Goal: Use online tool/utility: Utilize a website feature to perform a specific function

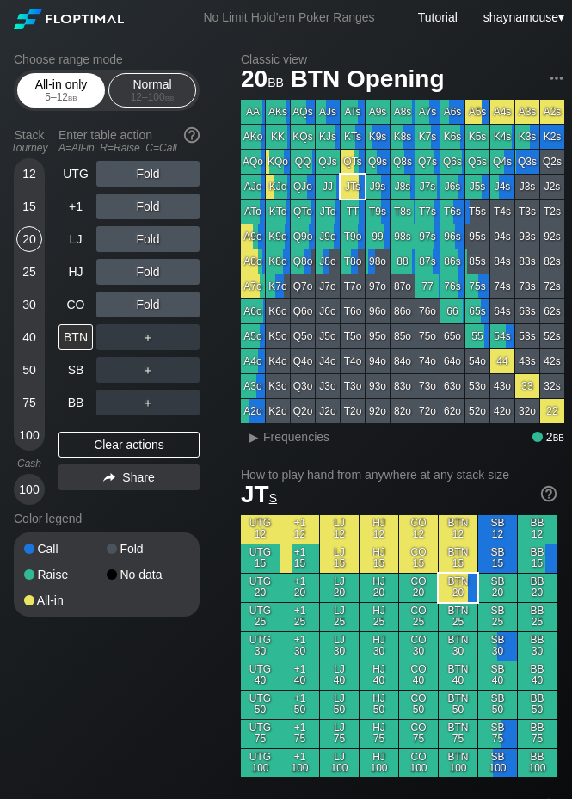
click at [45, 91] on div "5 – 12 bb" at bounding box center [61, 97] width 72 height 12
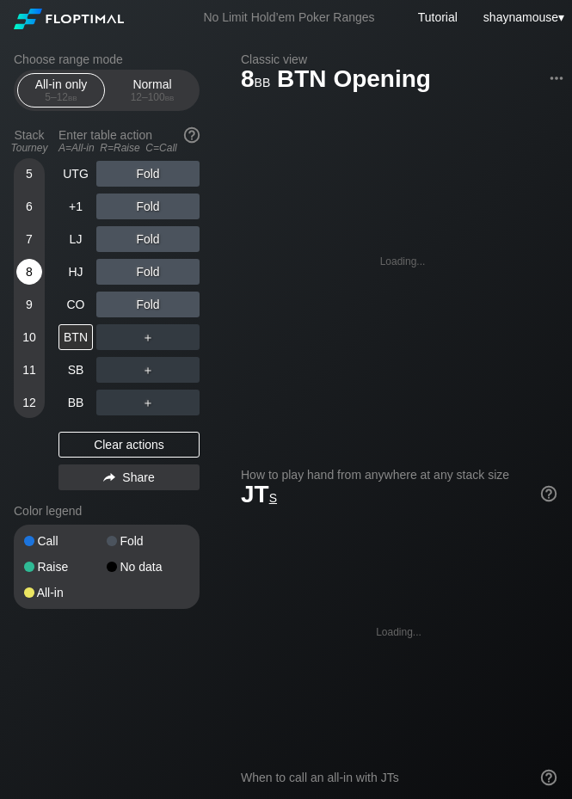
click at [32, 271] on div "8" at bounding box center [29, 272] width 26 height 26
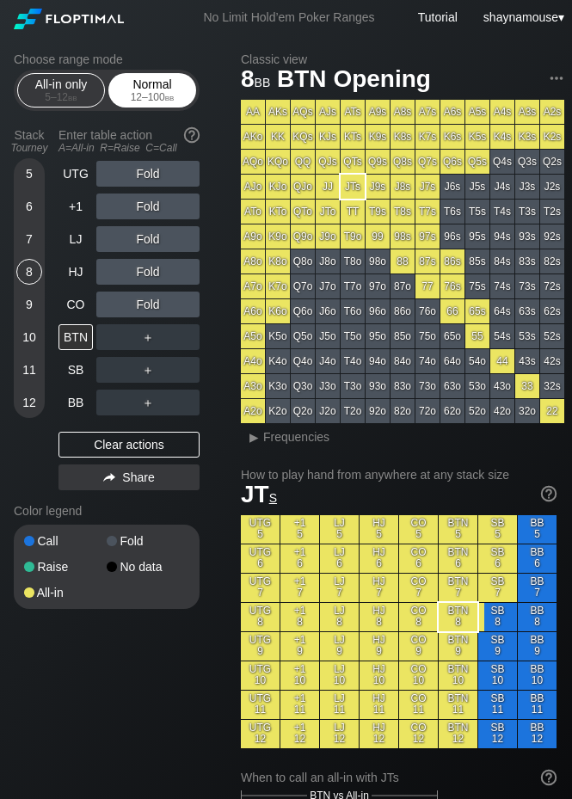
click at [166, 82] on div "Normal 12 – 100 bb" at bounding box center [152, 90] width 79 height 33
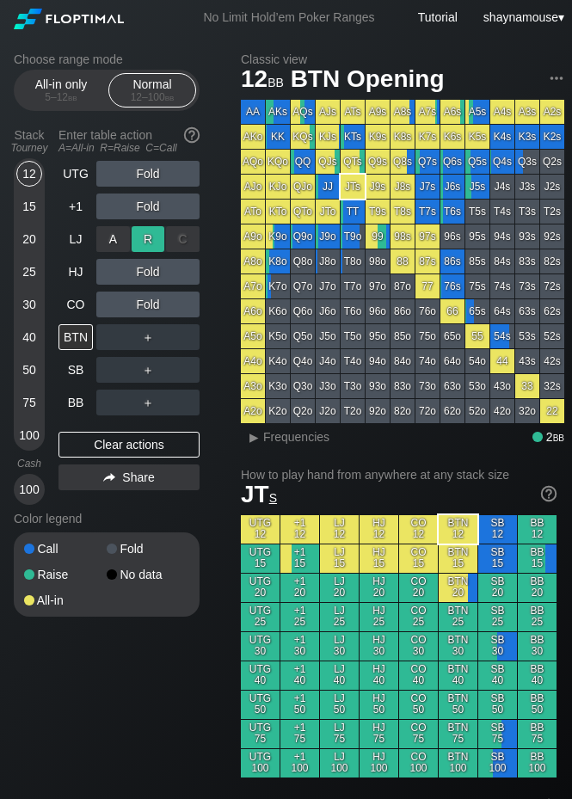
click at [149, 242] on div "R ✕" at bounding box center [149, 239] width 34 height 26
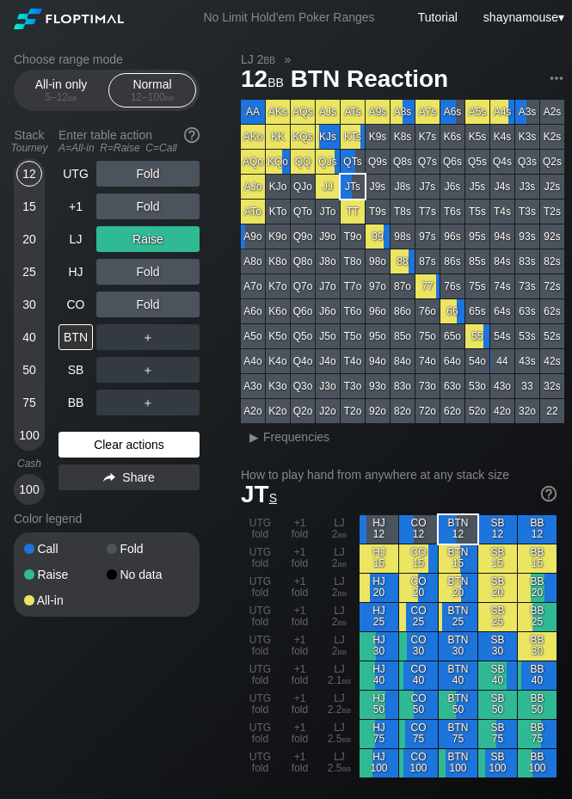
click at [158, 446] on div "Clear actions" at bounding box center [129, 445] width 141 height 26
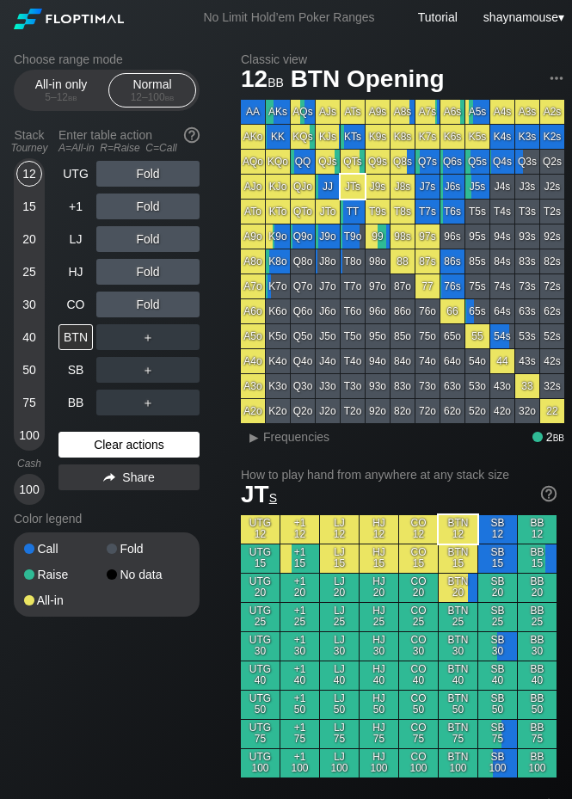
click at [158, 446] on div "Clear actions" at bounding box center [129, 445] width 141 height 26
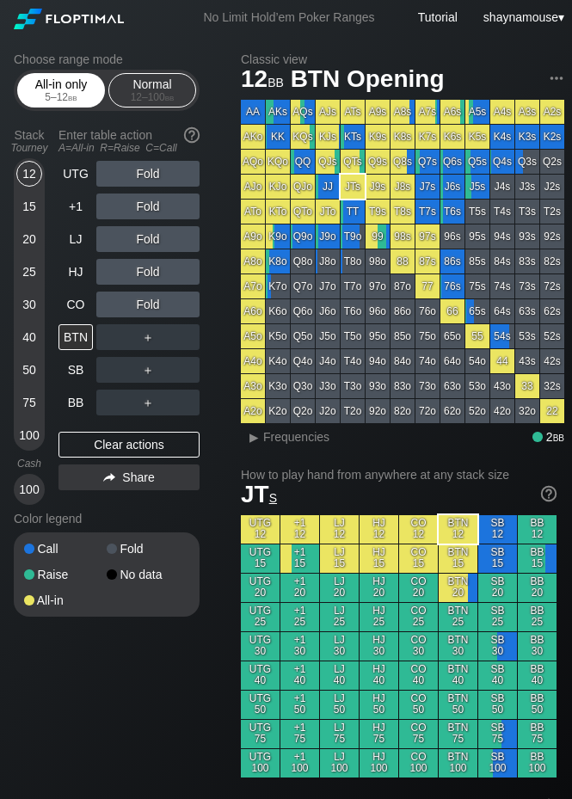
click at [52, 96] on div "5 – 12 bb" at bounding box center [61, 97] width 72 height 12
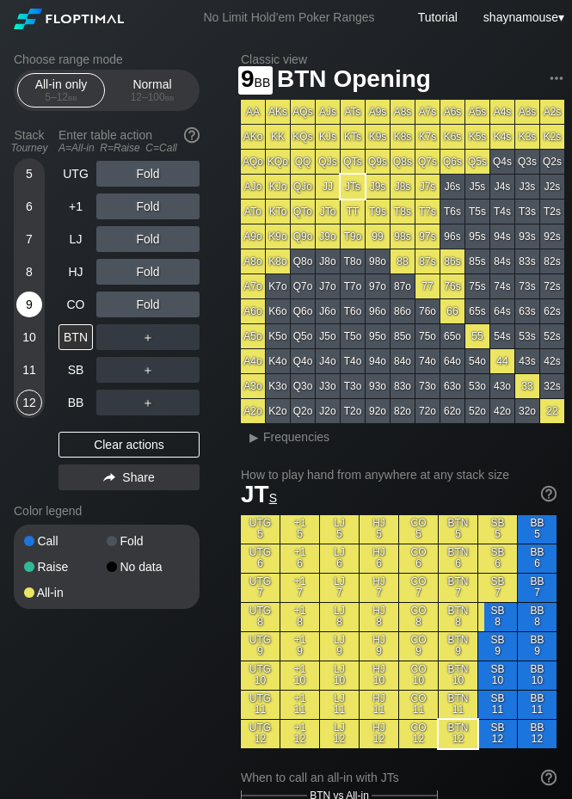
click at [22, 299] on div "9" at bounding box center [29, 305] width 26 height 26
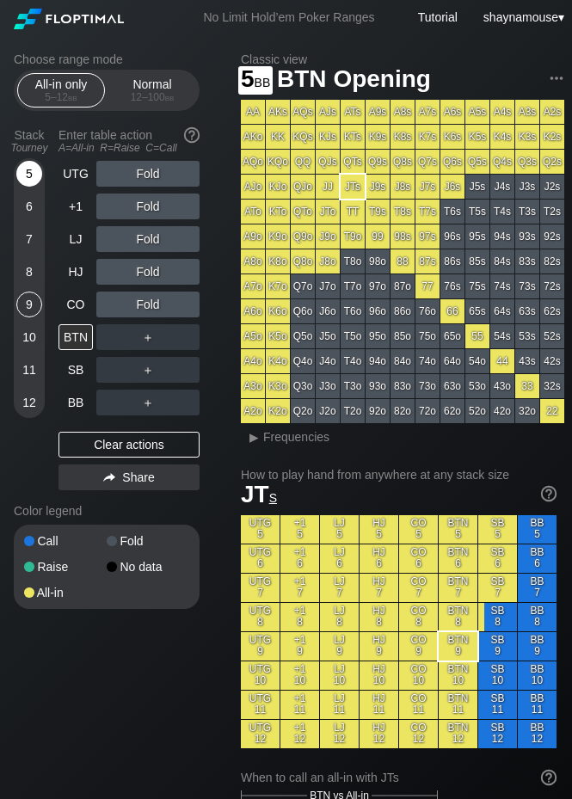
click at [22, 176] on div "5" at bounding box center [29, 174] width 26 height 26
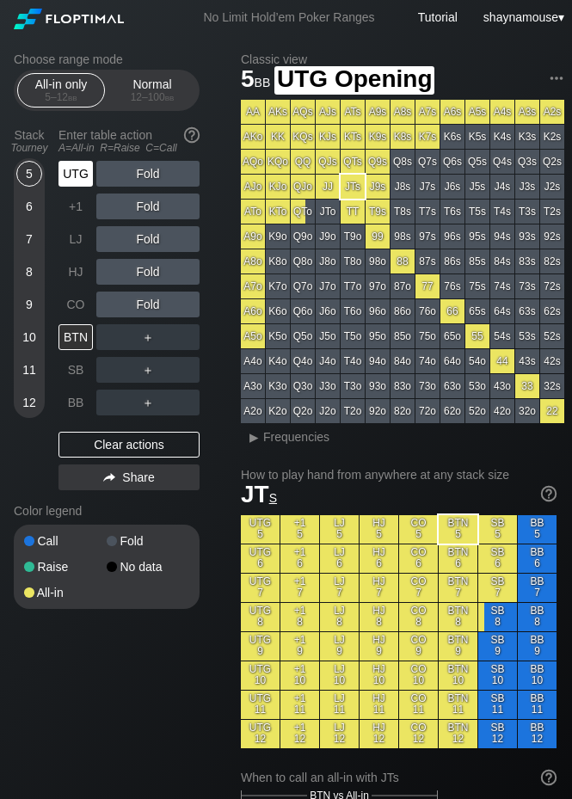
click at [69, 176] on div "UTG" at bounding box center [76, 174] width 34 height 26
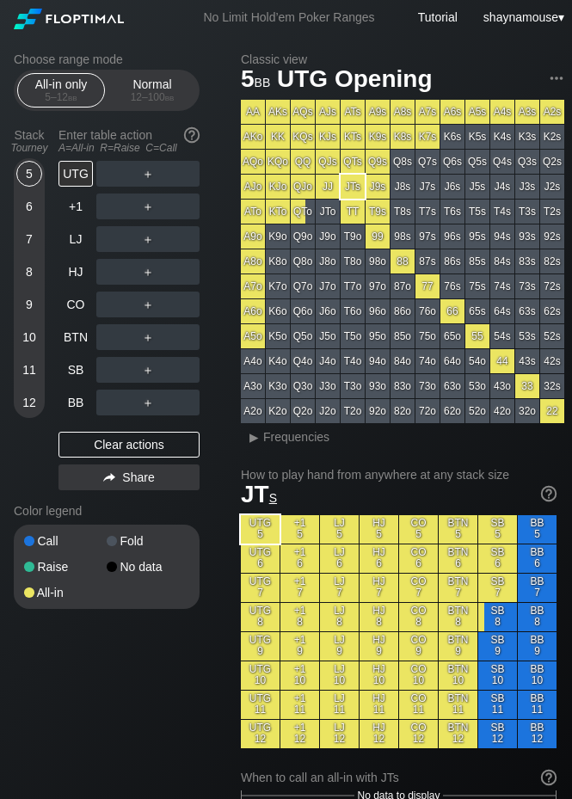
click at [34, 338] on div "10" at bounding box center [29, 337] width 26 height 26
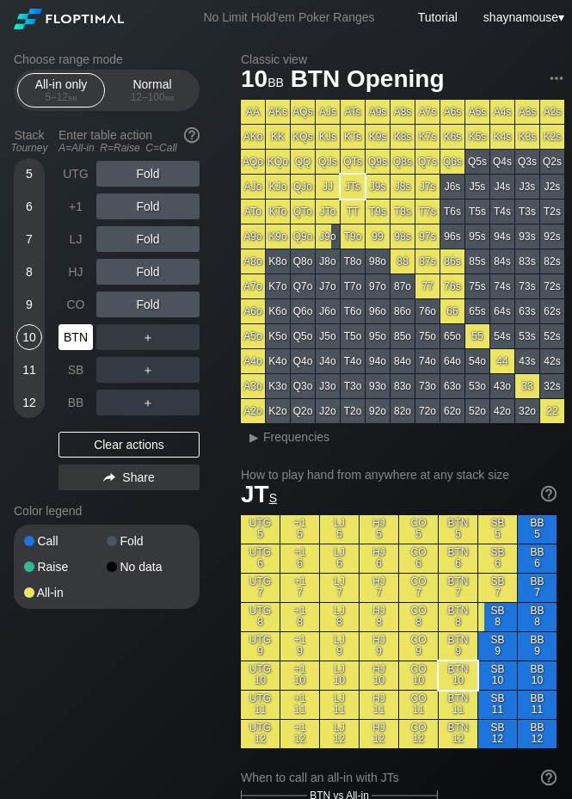
click at [90, 338] on div "BTN" at bounding box center [76, 337] width 34 height 26
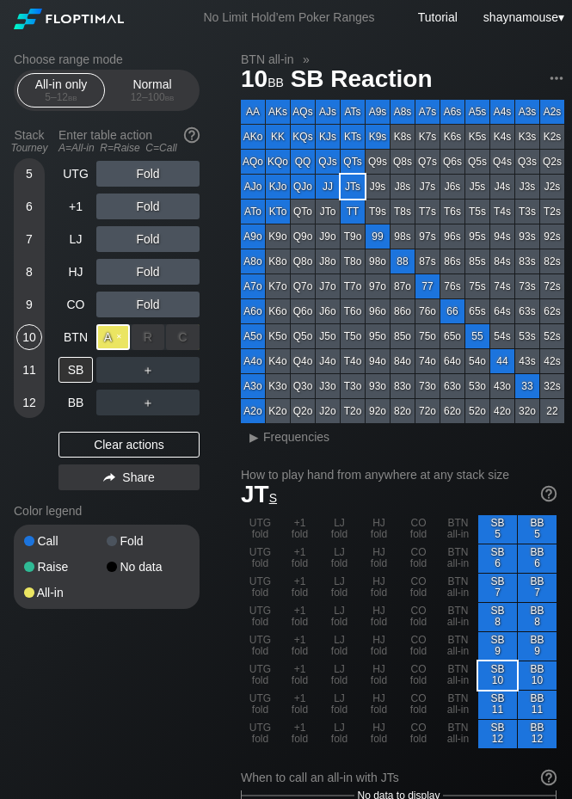
click at [120, 345] on div "A ✕" at bounding box center [113, 337] width 34 height 26
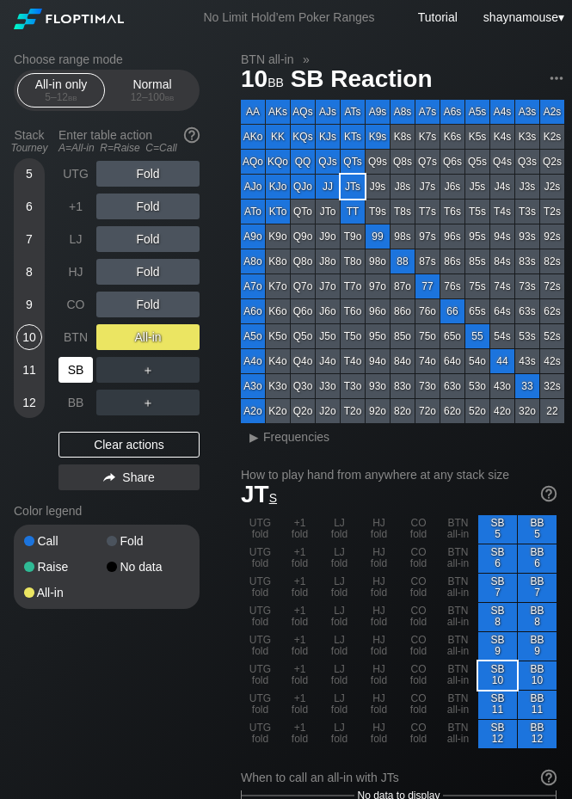
click at [72, 370] on div "SB" at bounding box center [76, 370] width 34 height 26
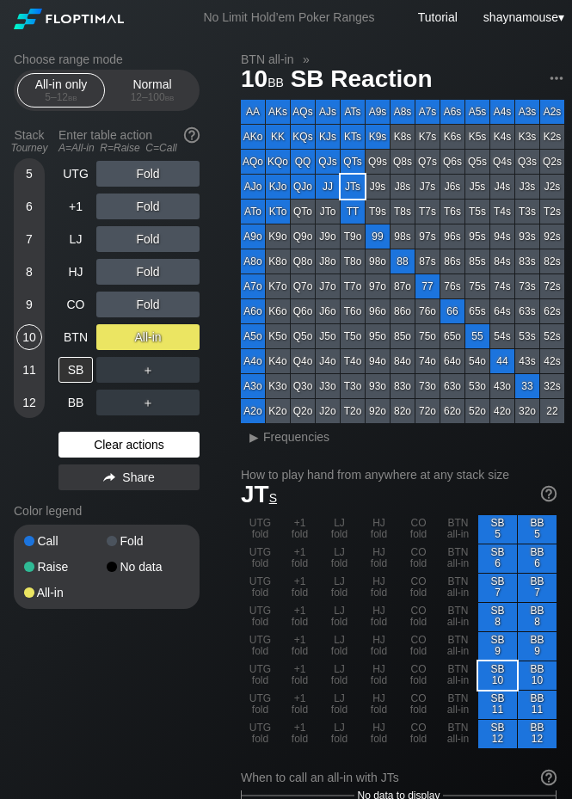
click at [149, 448] on div "Clear actions" at bounding box center [129, 445] width 141 height 26
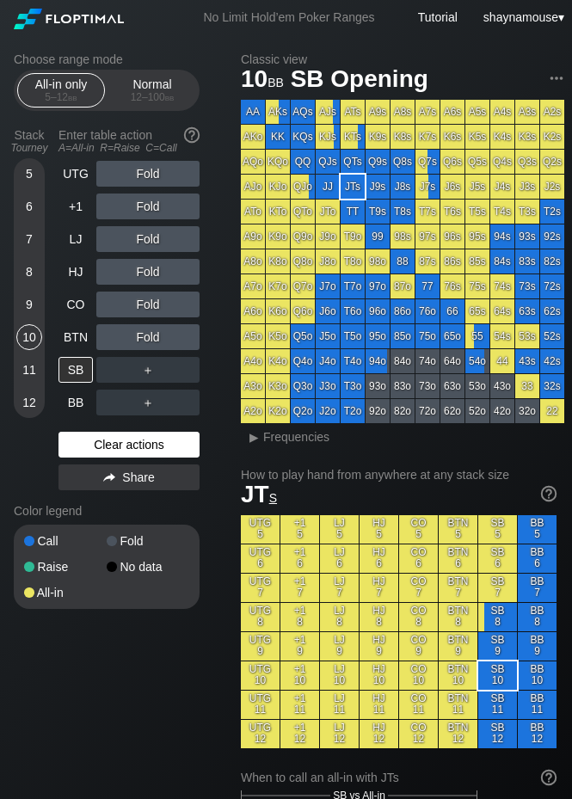
click at [149, 448] on div "Clear actions" at bounding box center [129, 445] width 141 height 26
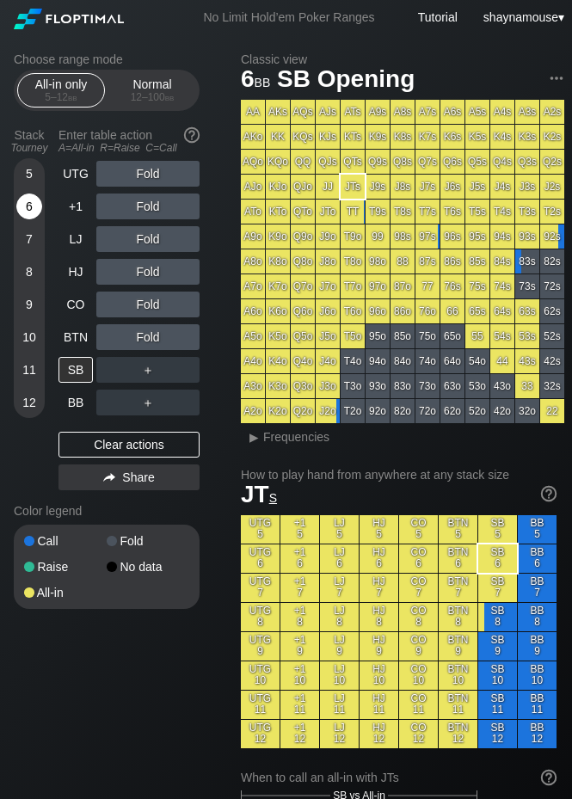
click at [21, 207] on div "6" at bounding box center [29, 207] width 26 height 26
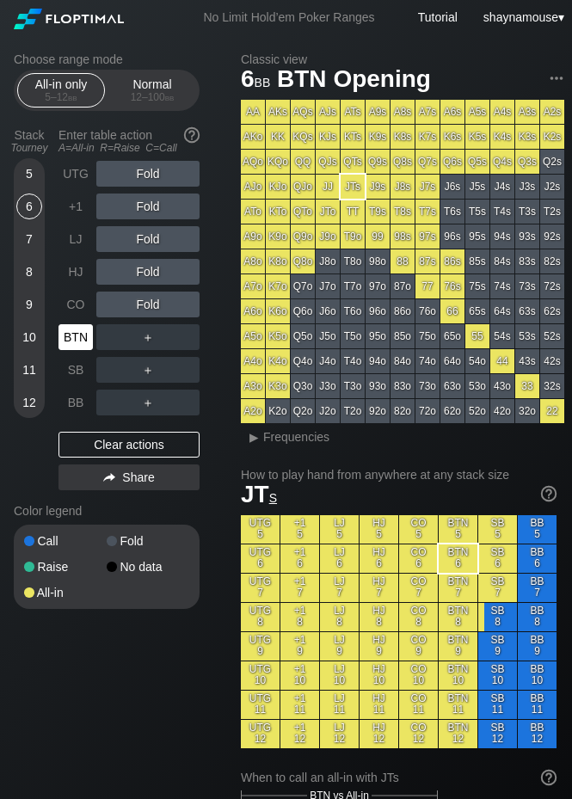
click at [90, 329] on div "BTN" at bounding box center [76, 337] width 34 height 26
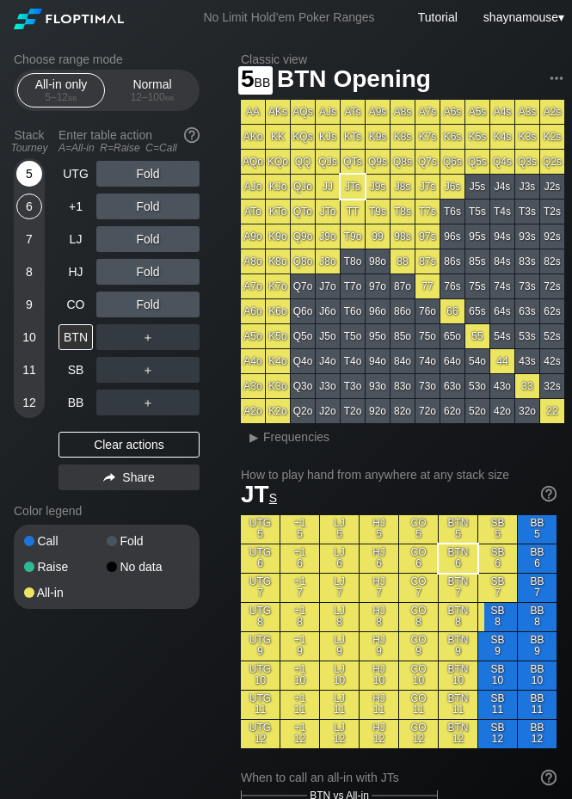
click at [28, 162] on div "5" at bounding box center [29, 174] width 26 height 26
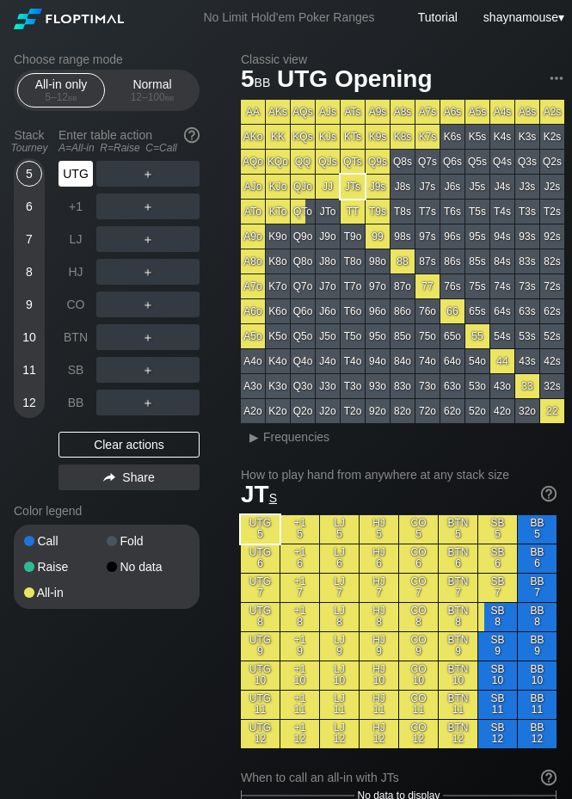
click at [73, 171] on div "UTG" at bounding box center [76, 174] width 34 height 26
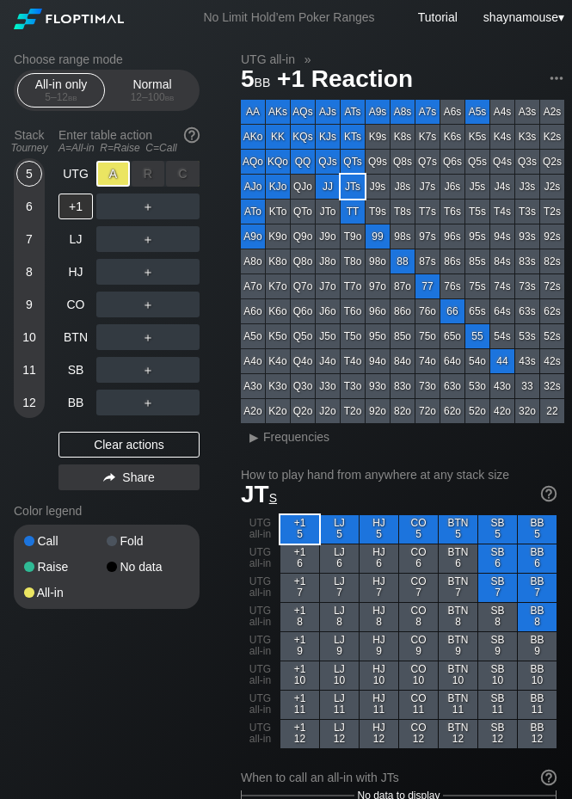
click at [103, 173] on div "A ✕" at bounding box center [113, 174] width 34 height 26
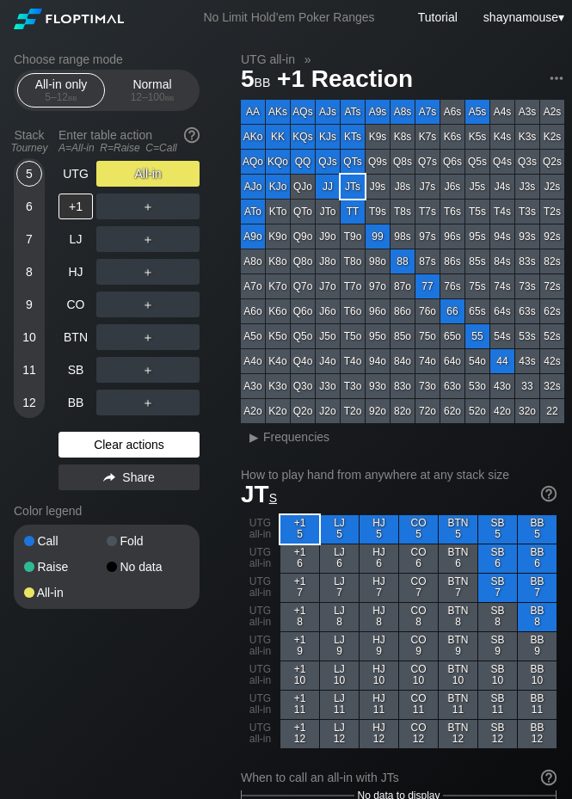
click at [175, 438] on div "Clear actions" at bounding box center [129, 445] width 141 height 26
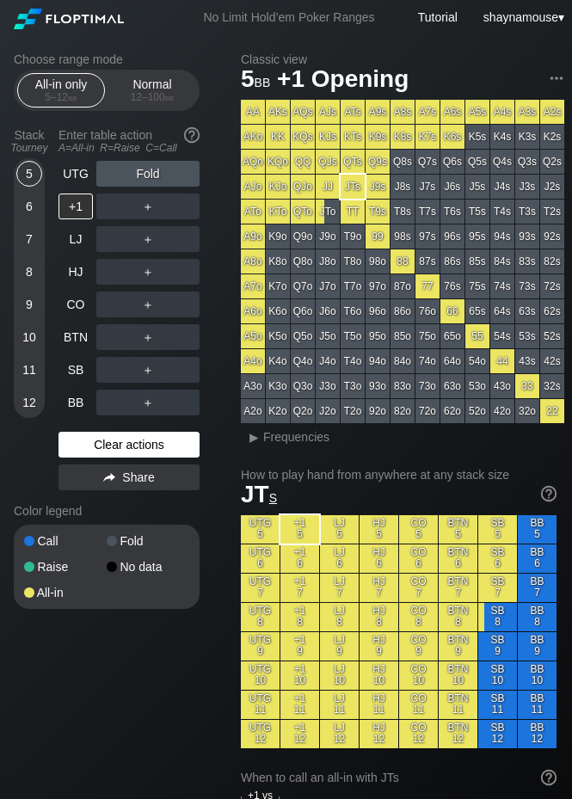
click at [177, 437] on div "Clear actions" at bounding box center [129, 445] width 141 height 26
click at [165, 446] on div "Clear actions" at bounding box center [129, 445] width 141 height 26
